Goal: Find specific page/section: Find specific page/section

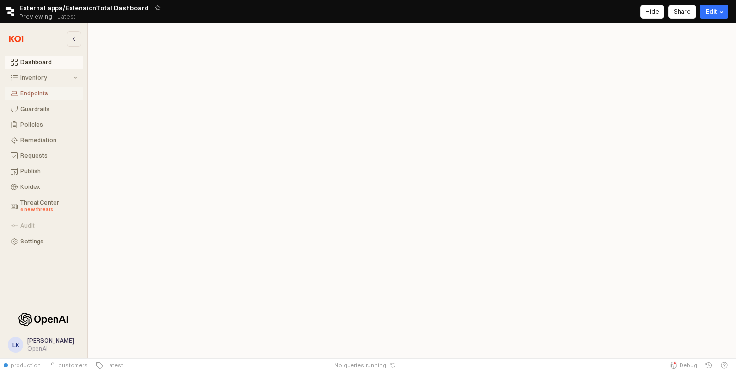
click at [46, 95] on div "Endpoints" at bounding box center [48, 93] width 57 height 7
click at [181, 136] on div "App Frame" at bounding box center [411, 211] width 636 height 281
click at [329, 261] on div "App Frame" at bounding box center [411, 211] width 636 height 281
click at [332, 146] on div "App Frame" at bounding box center [411, 211] width 636 height 281
click at [437, 134] on div "App Frame" at bounding box center [411, 211] width 636 height 281
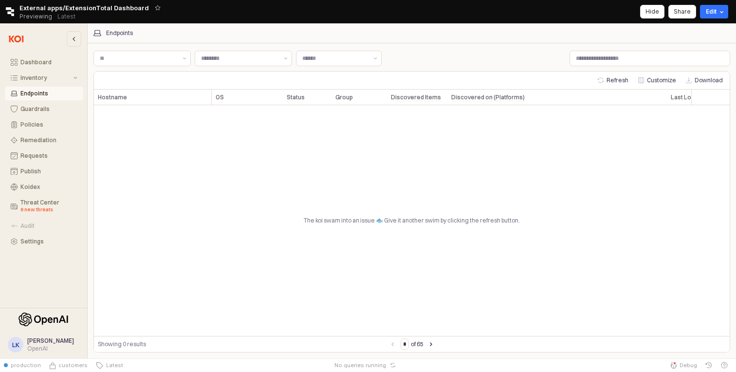
click at [440, 138] on div "The koi swam into an issue 🐟 Give it another swim by clicking the refresh butto…" at bounding box center [411, 220] width 635 height 231
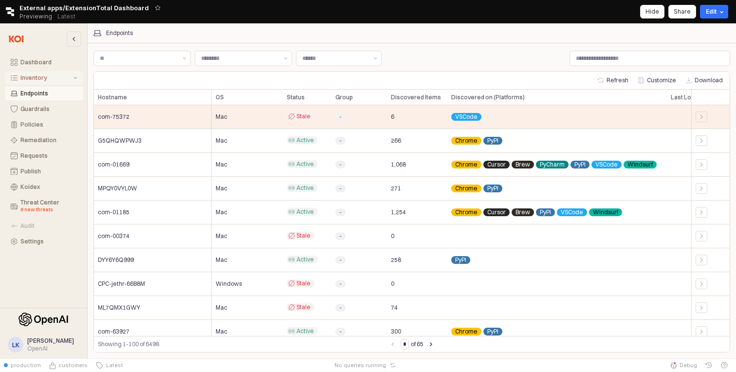
click at [58, 84] on button "Inventory" at bounding box center [44, 78] width 78 height 14
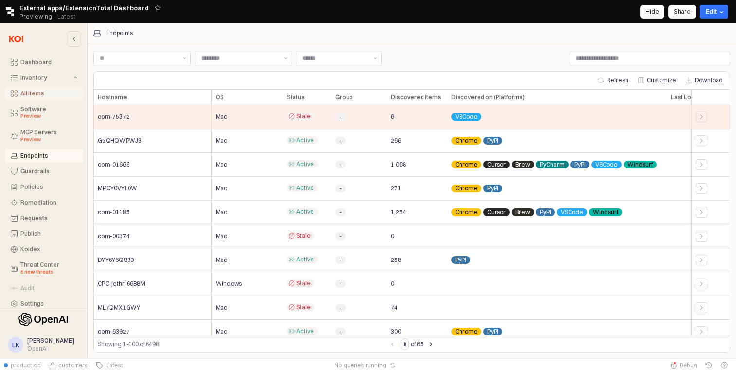
click at [55, 93] on div "All Items" at bounding box center [48, 93] width 57 height 7
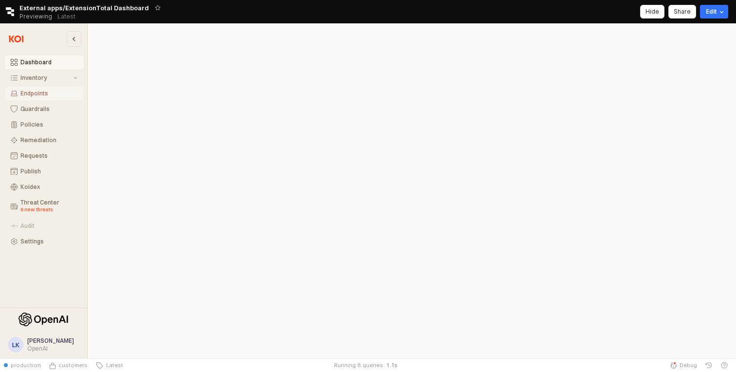
click at [33, 93] on div "Endpoints" at bounding box center [48, 93] width 57 height 7
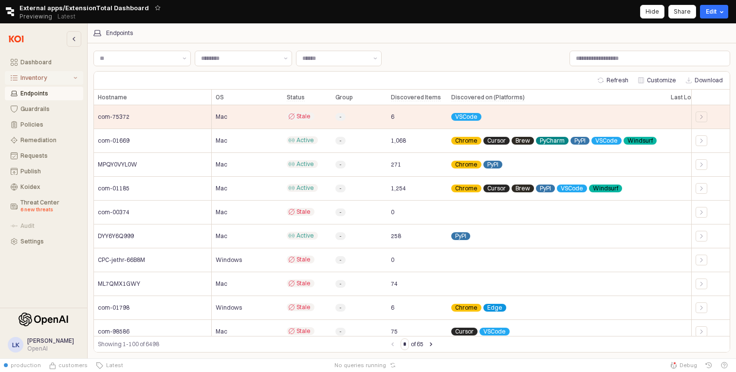
click at [36, 79] on div "Inventory" at bounding box center [45, 77] width 51 height 7
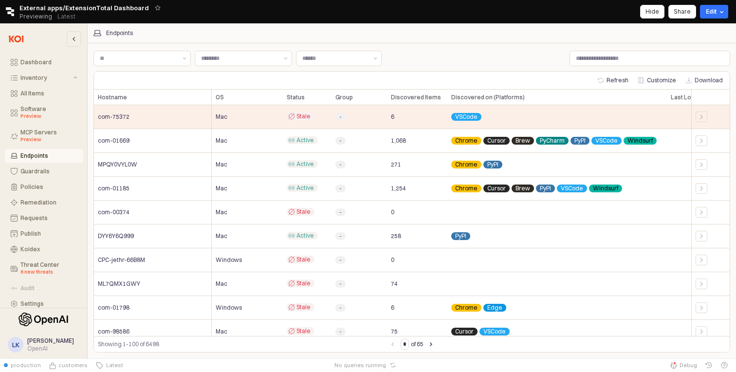
click at [39, 159] on div "Endpoints" at bounding box center [48, 155] width 57 height 7
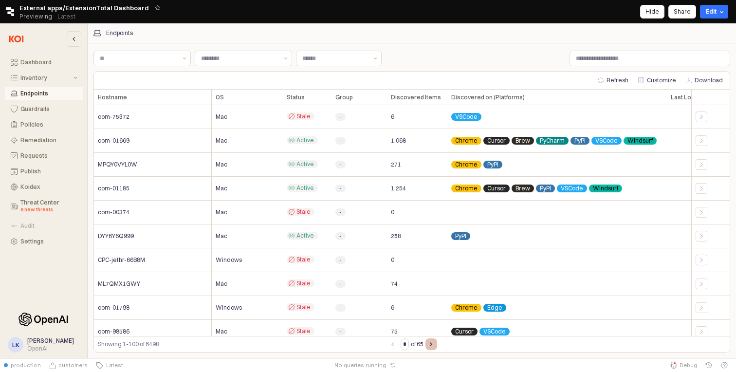
click at [432, 348] on button "Next page" at bounding box center [431, 344] width 12 height 12
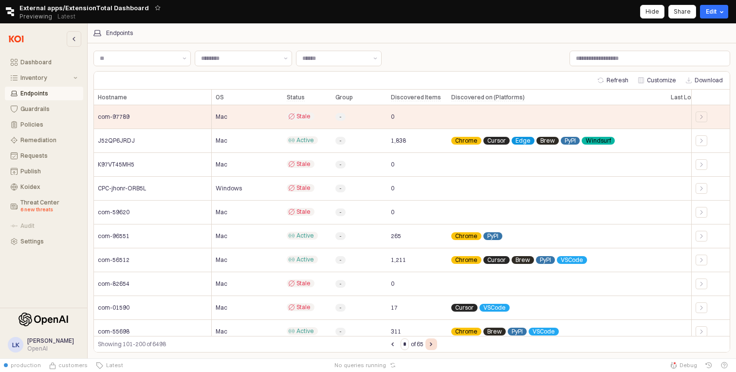
click at [432, 348] on button "Next page" at bounding box center [431, 344] width 12 height 12
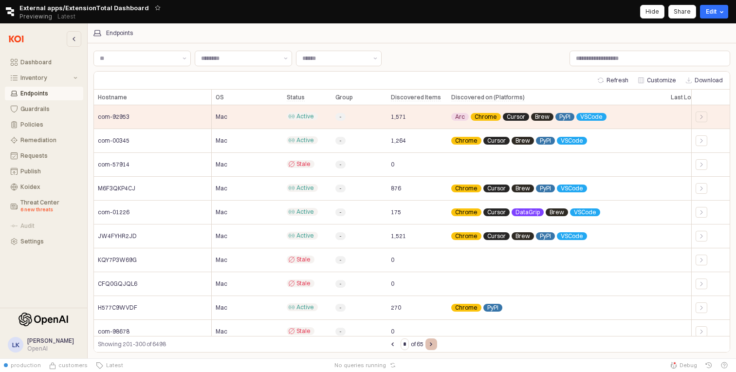
click at [432, 348] on button "Next page" at bounding box center [431, 344] width 12 height 12
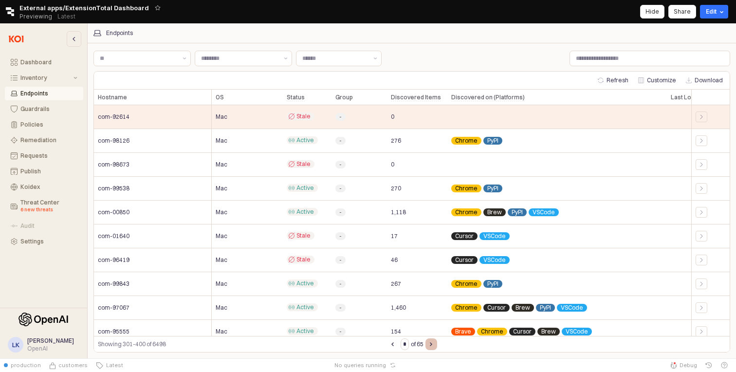
click at [432, 348] on button "Next page" at bounding box center [431, 344] width 12 height 12
type input "*"
